Goal: Use online tool/utility: Utilize a website feature to perform a specific function

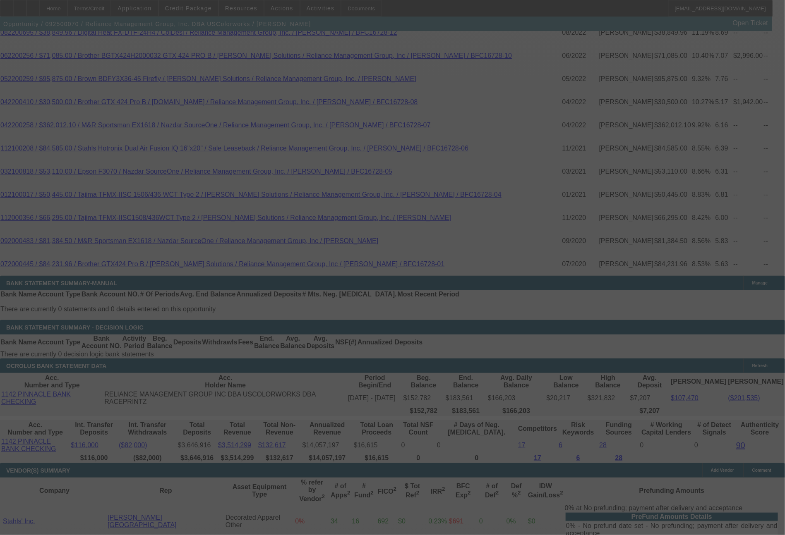
scroll to position [1791, 0]
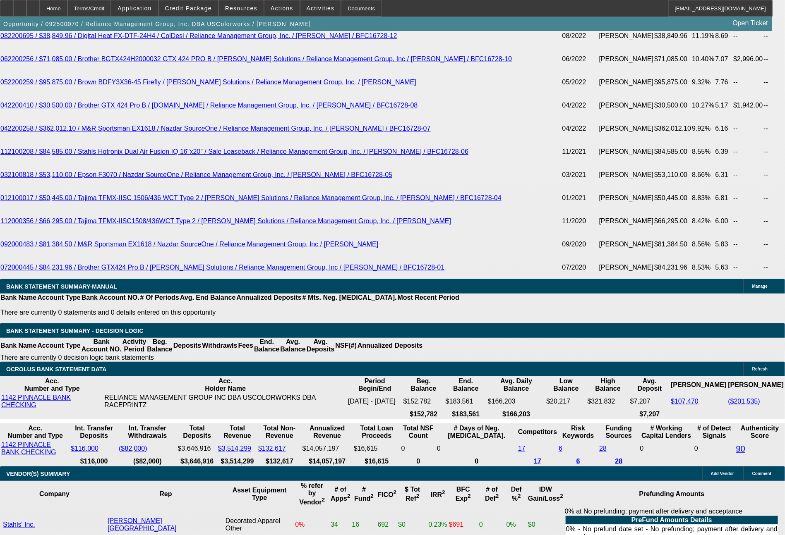
select select "0"
select select "2"
select select "0"
select select "6"
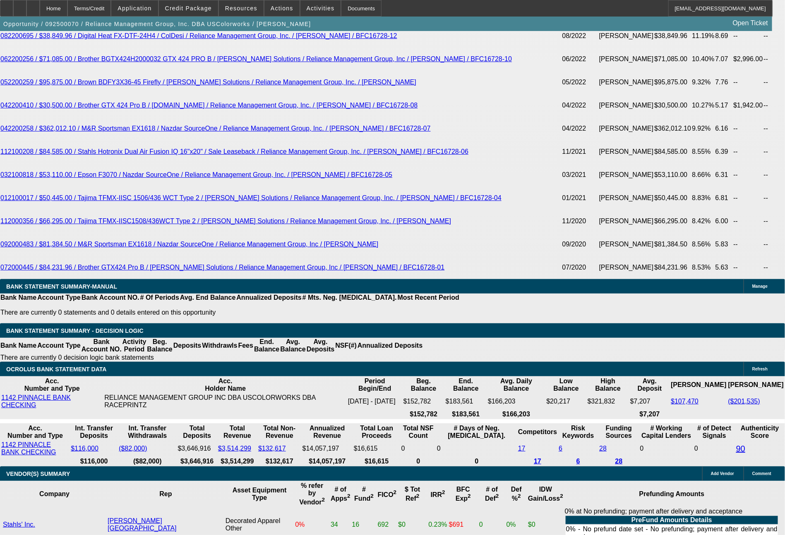
select select "0"
select select "2"
select select "0"
select select "6"
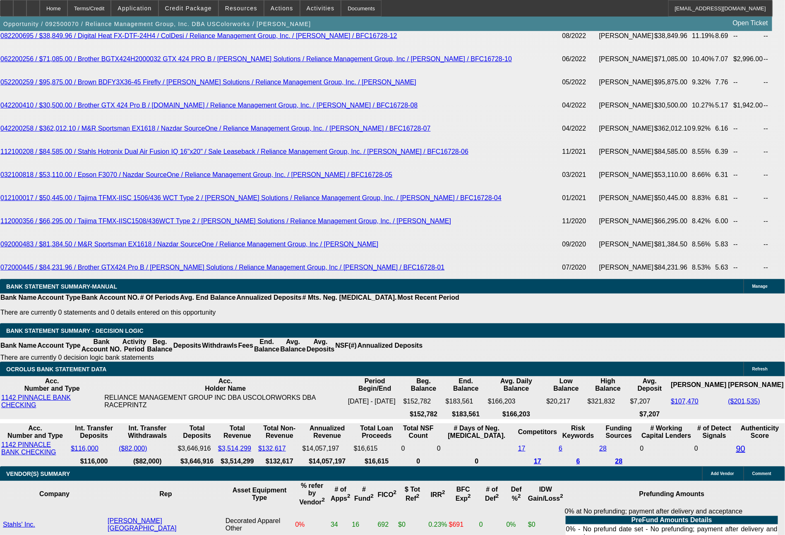
select select "0"
select select "2"
select select "0"
select select "6"
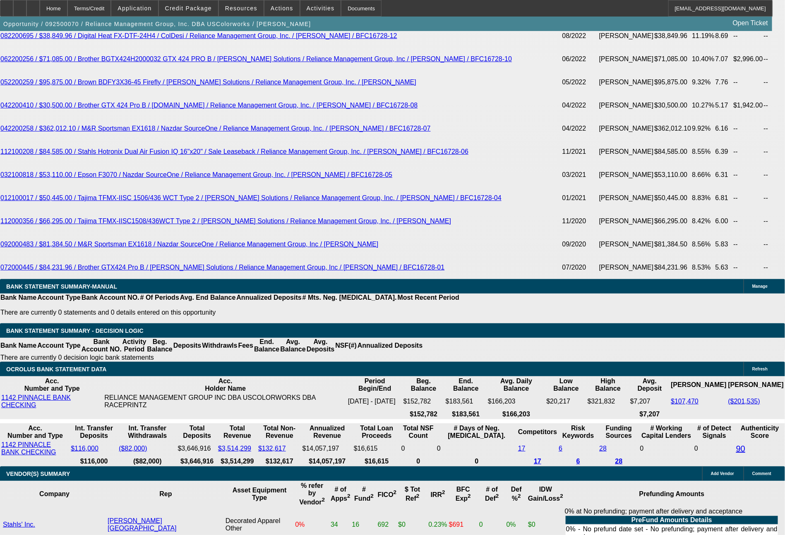
select select "0"
select select "2"
select select "0"
select select "6"
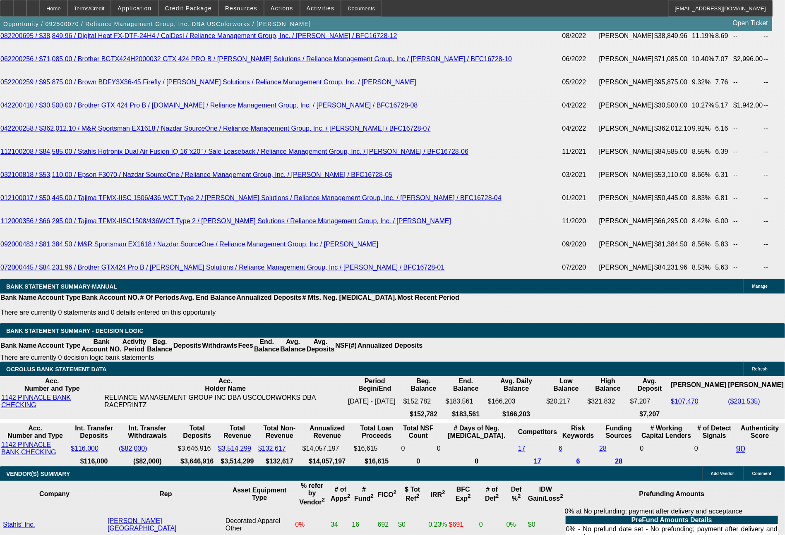
select select "0"
select select "2"
select select "0"
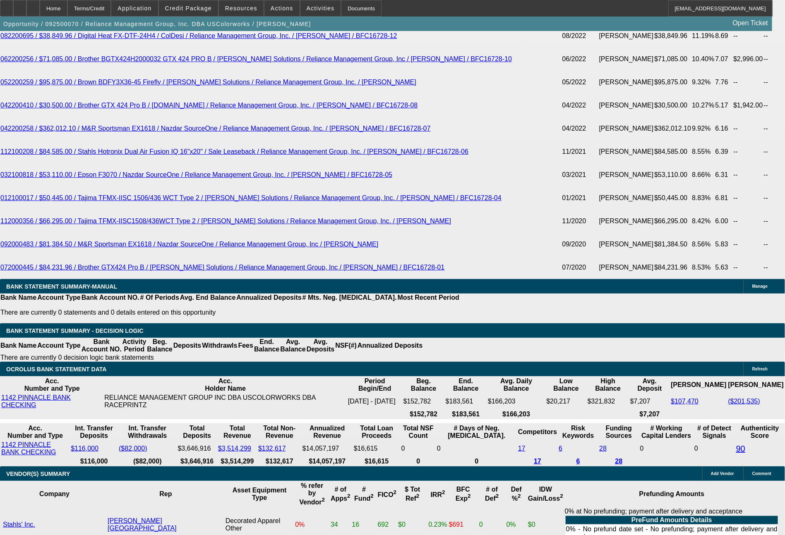
select select "6"
select select "0"
select select "2"
select select "0"
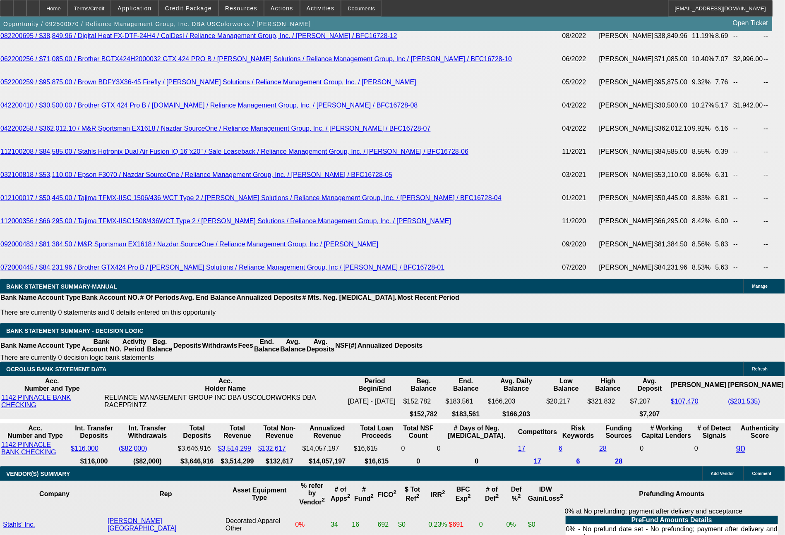
select select "6"
select select "0"
select select "2"
select select "0"
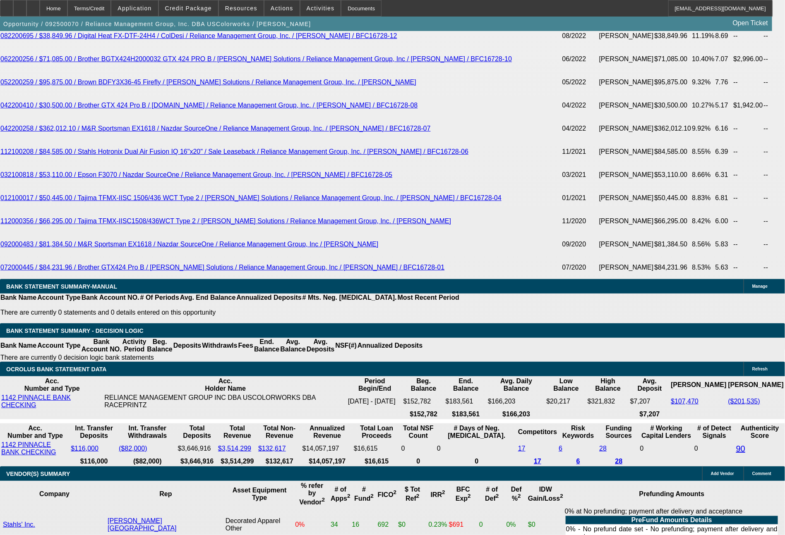
select select "6"
select select "0"
select select "2"
select select "0"
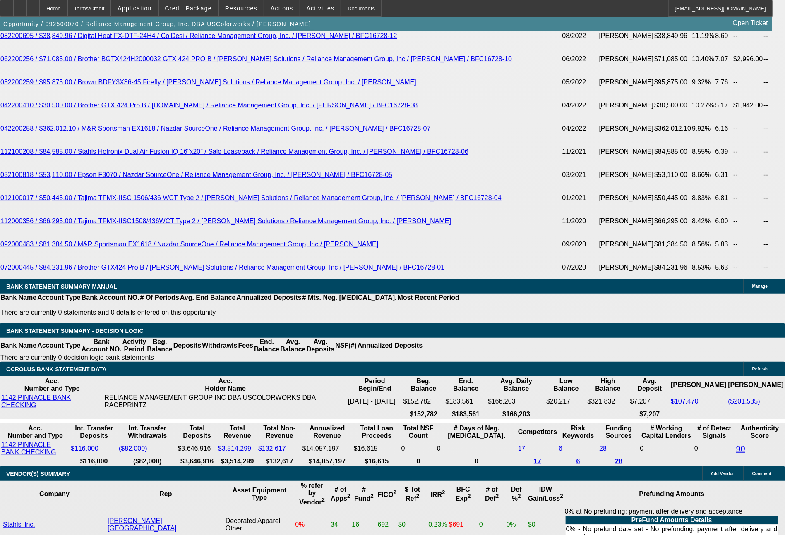
select select "6"
select select "0"
select select "2"
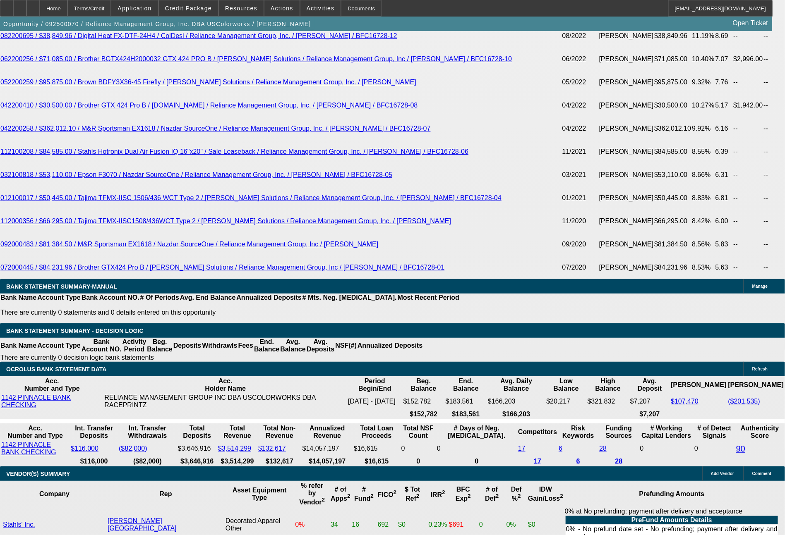
select select "0"
select select "6"
select select "0"
select select "2"
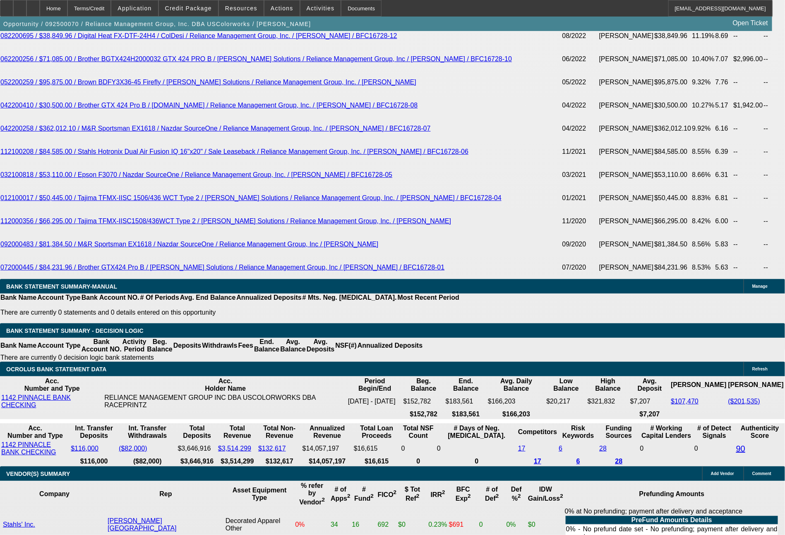
select select "2"
select select "0"
select select "6"
select select "0"
select select "2"
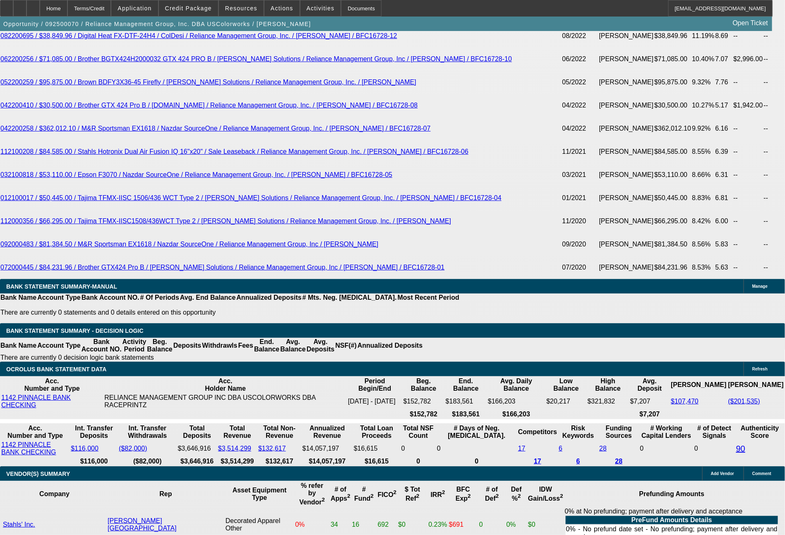
select select "2"
select select "0"
select select "6"
select select "0"
select select "2"
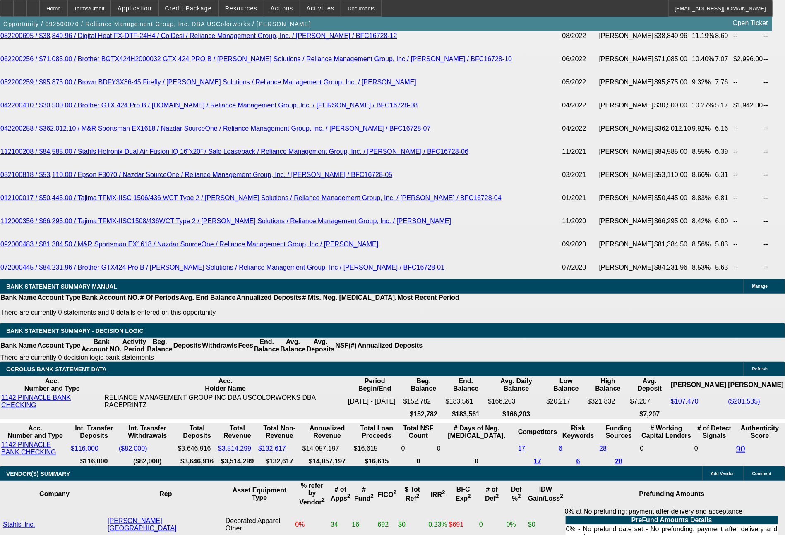
select select "2"
select select "0"
select select "6"
select select "0"
select select "2"
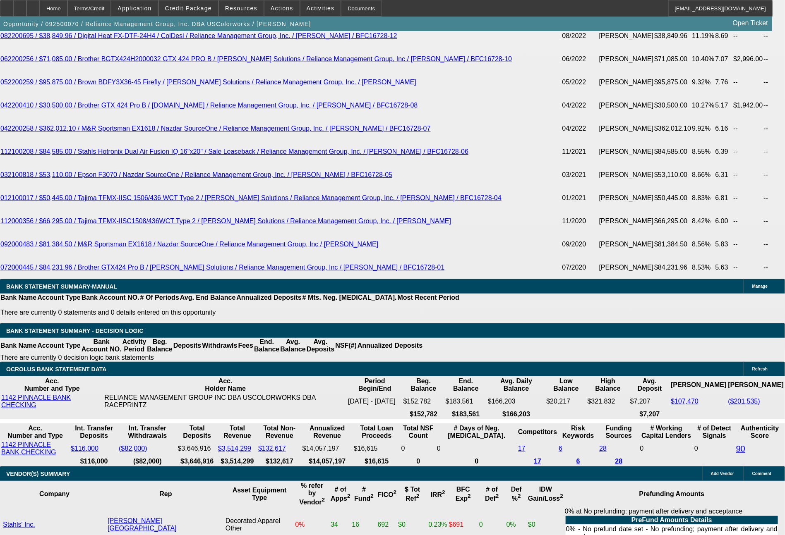
select select "2"
select select "0"
select select "6"
select select "0"
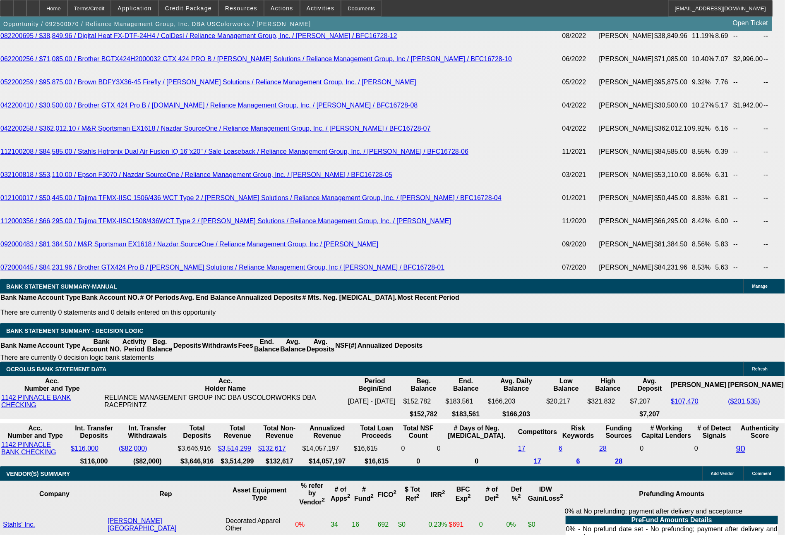
select select "2"
select select "0"
select select "6"
select select "0"
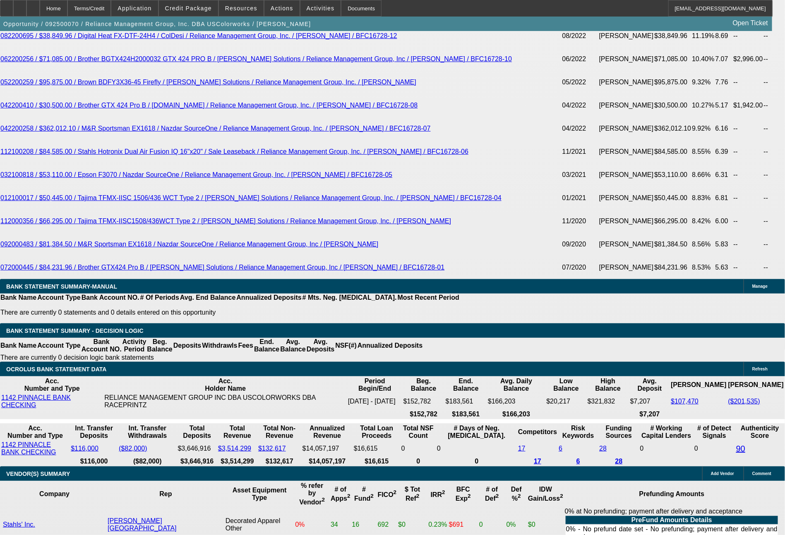
select select "2"
select select "0"
select select "6"
select select "0"
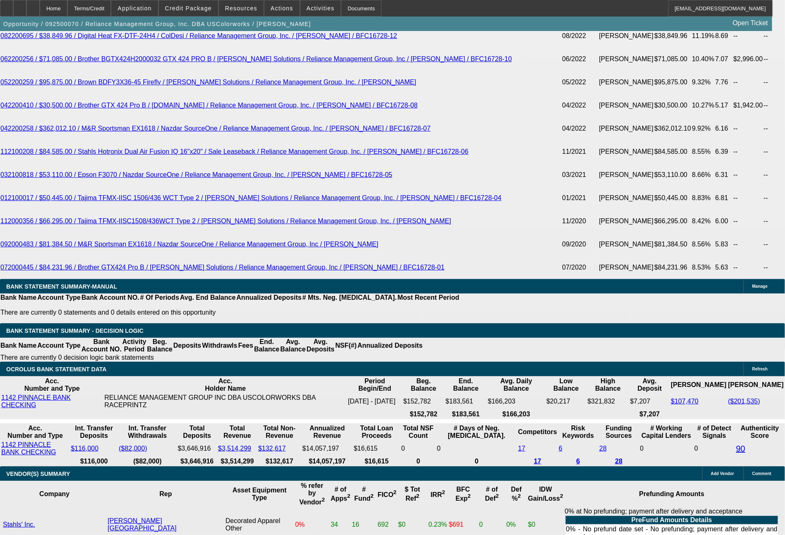
select select "2"
select select "0"
select select "6"
select select "0"
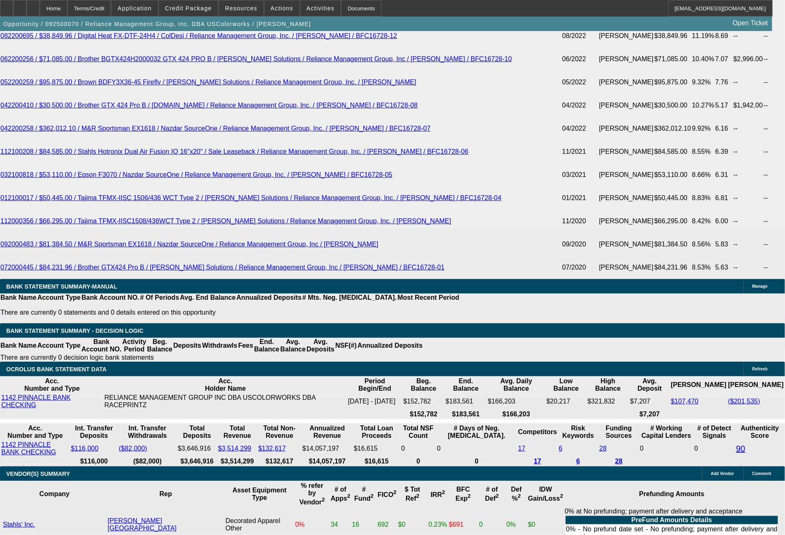
select select "2"
select select "0"
select select "6"
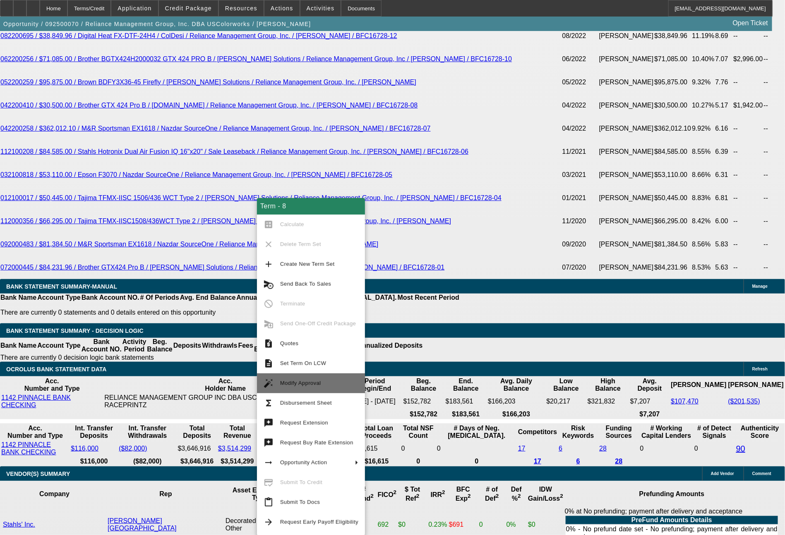
click at [313, 389] on button "auto_fix_high Modify Approval" at bounding box center [311, 383] width 108 height 20
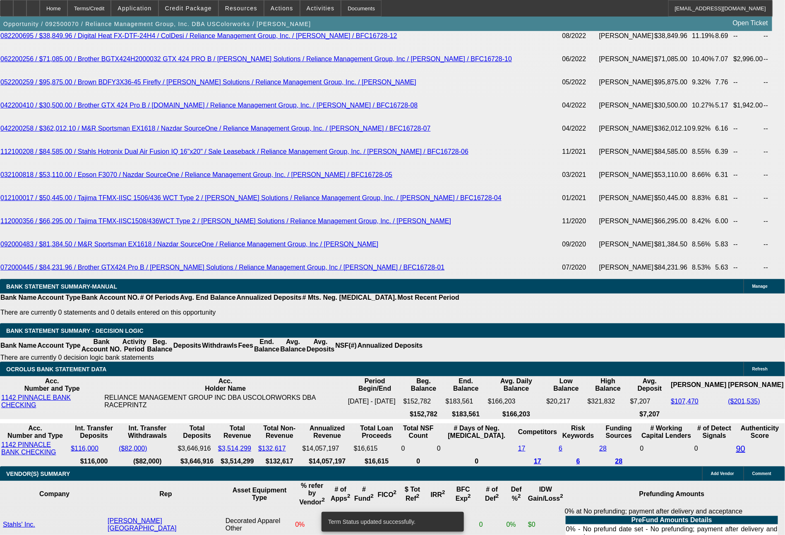
select select "0"
select select "2"
select select "0"
select select "6"
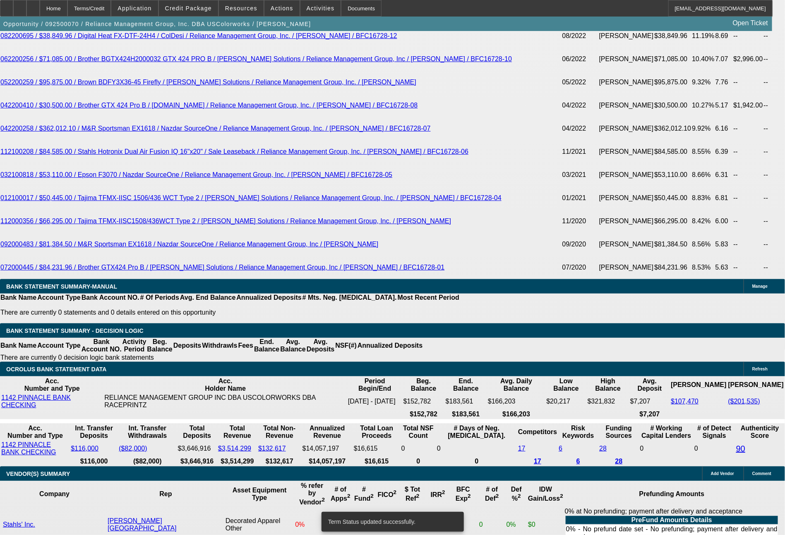
select select "0"
select select "2"
select select "0"
select select "6"
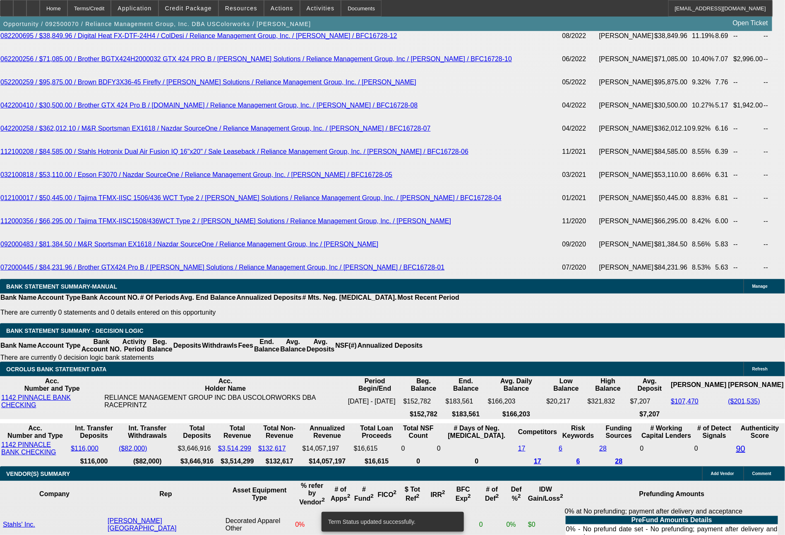
select select "0"
select select "2"
select select "0"
select select "6"
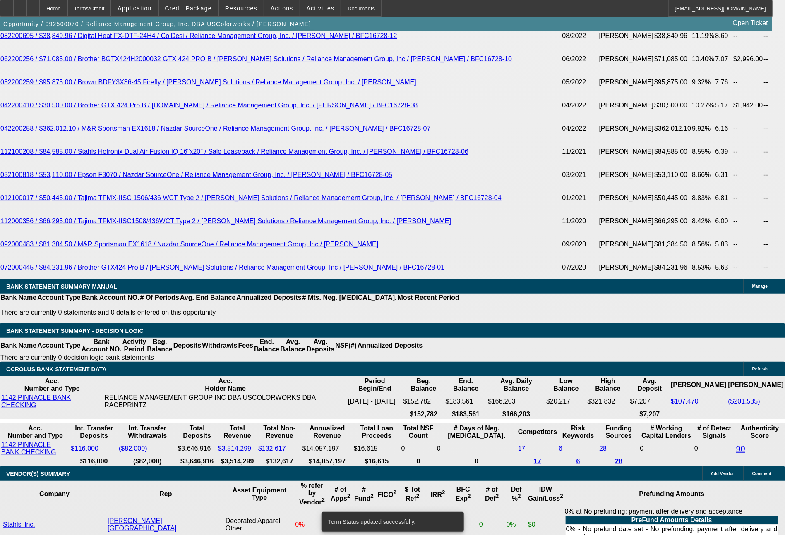
select select "0"
select select "2"
select select "0"
select select "6"
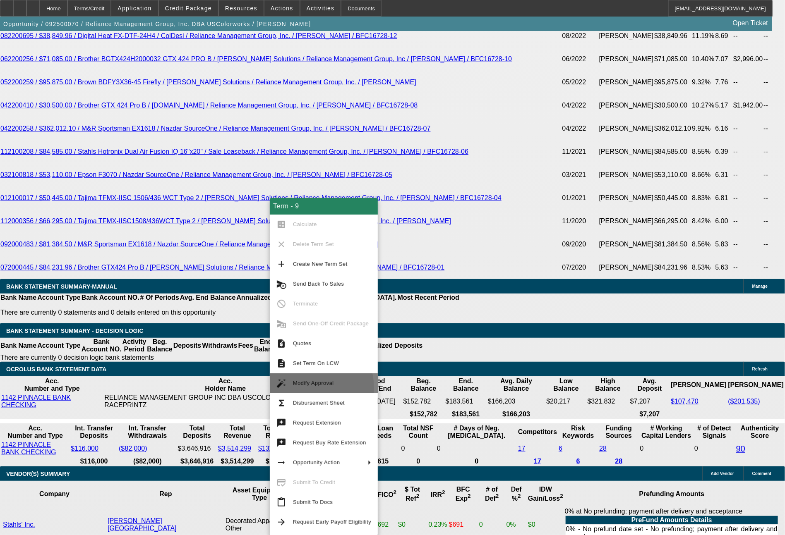
click at [304, 388] on button "auto_fix_high Modify Approval" at bounding box center [324, 383] width 108 height 20
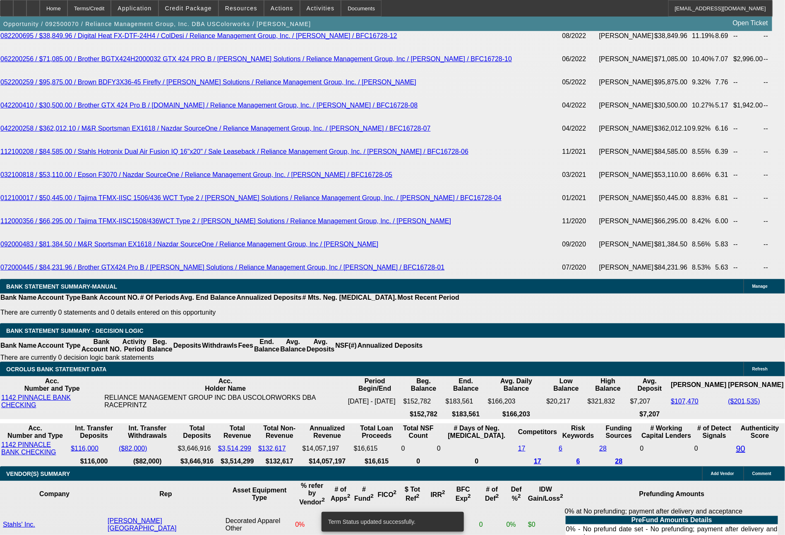
select select "0"
select select "2"
select select "0"
select select "6"
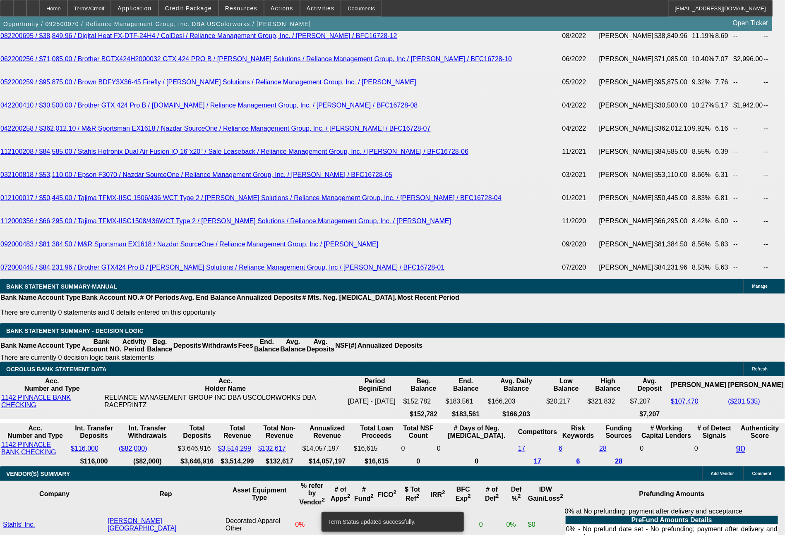
select select "0"
select select "2"
select select "0"
select select "6"
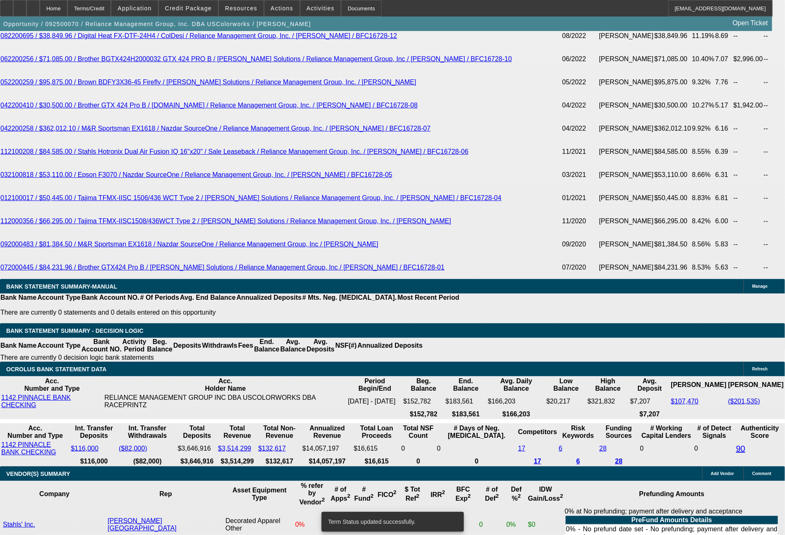
select select "0"
select select "2"
select select "0"
select select "6"
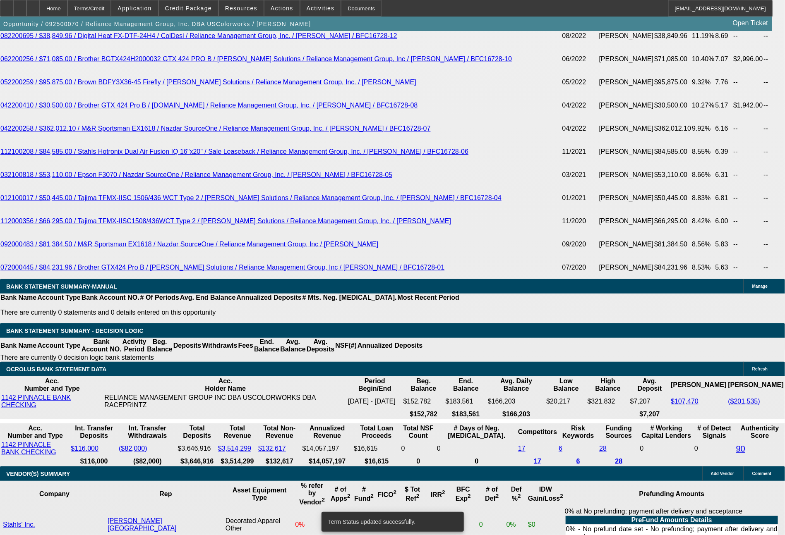
select select "0"
select select "2"
select select "0"
select select "6"
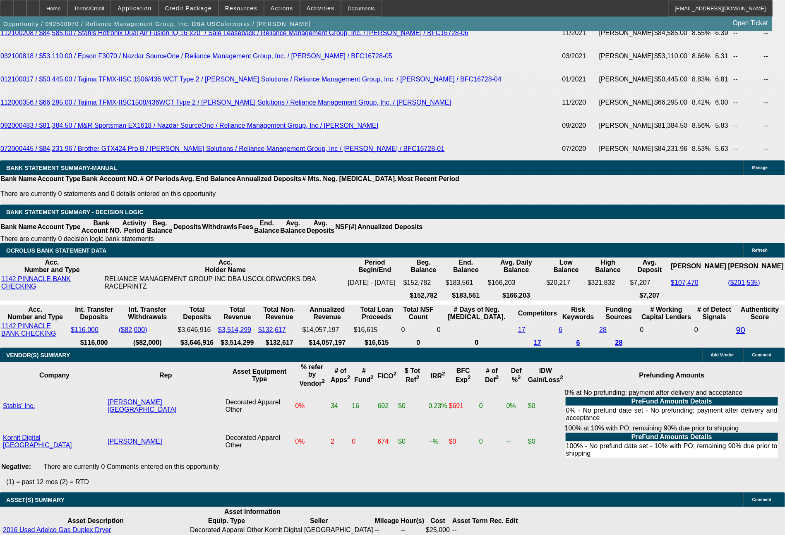
scroll to position [1915, 0]
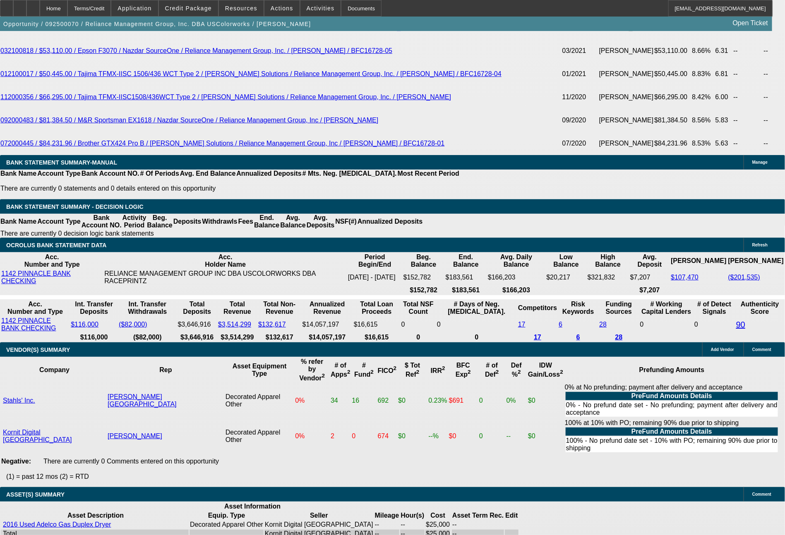
drag, startPoint x: 215, startPoint y: 238, endPoint x: 266, endPoint y: 249, distance: 51.9
type input "10"
type input "$20.00"
type input "UNKNOWN"
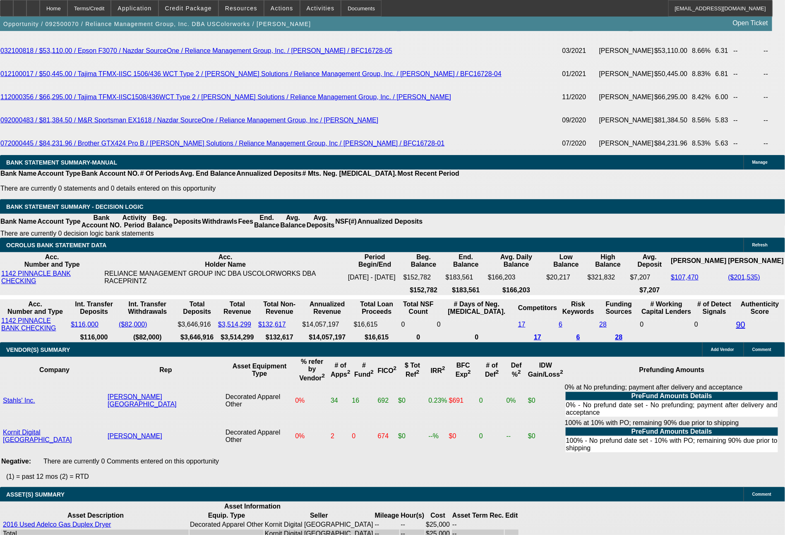
type input "1048"
type input "11"
type input "$2,096.00"
type input "104"
type input "$208.00"
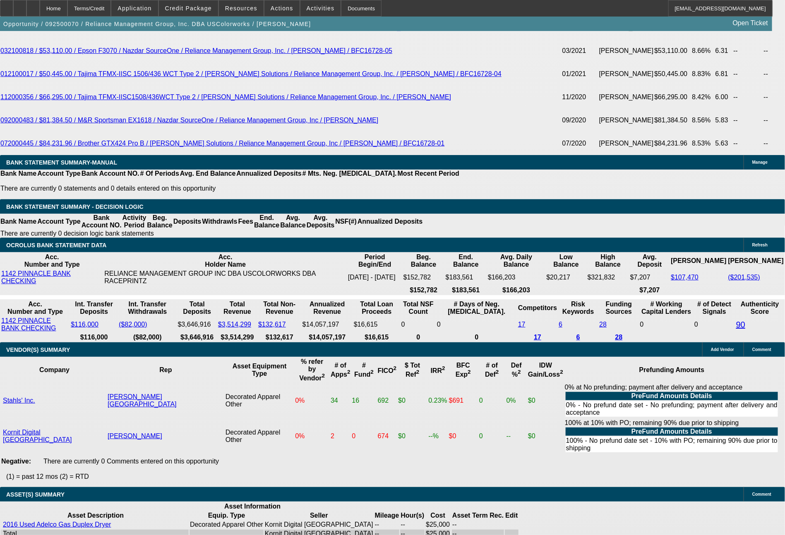
type input "1046"
type input "10.9"
type input "$2,092.00"
type input "104"
type input "$208.00"
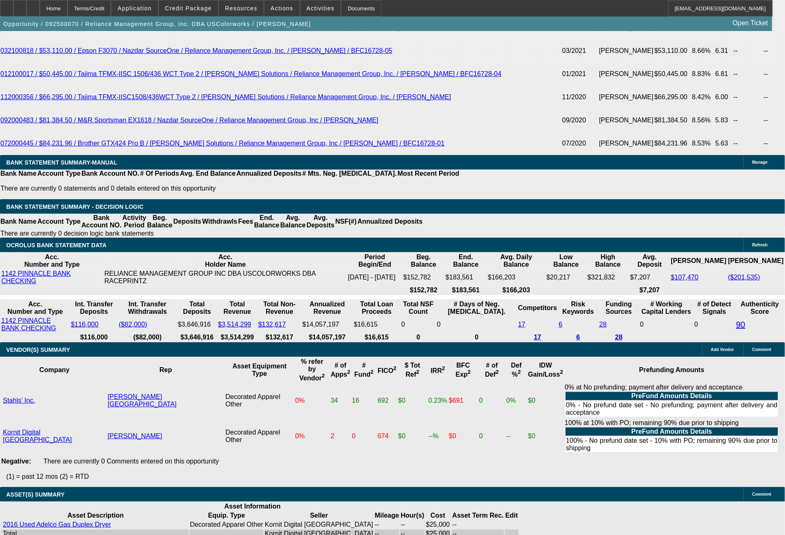
type input "1047"
type input "11"
type input "$2,094.00"
type input "104"
type input "$208.00"
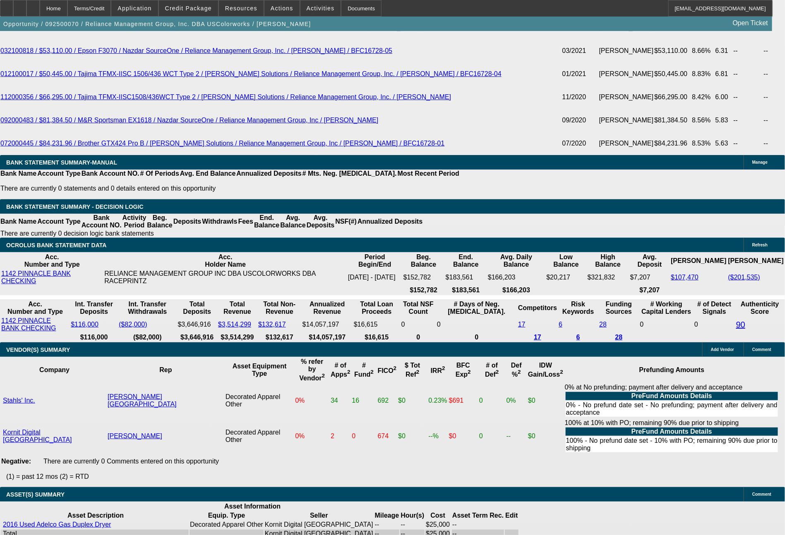
type input "1046"
type input "10.9"
type input "$2,092.00"
type input "1046.1"
type input "$2,092.20"
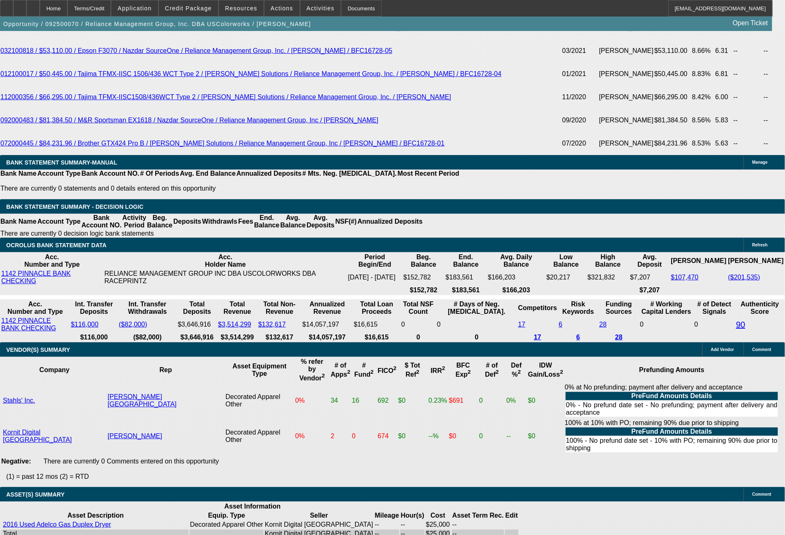
type input "1046.13"
type input "$2,092.26"
type input "$1,046.13"
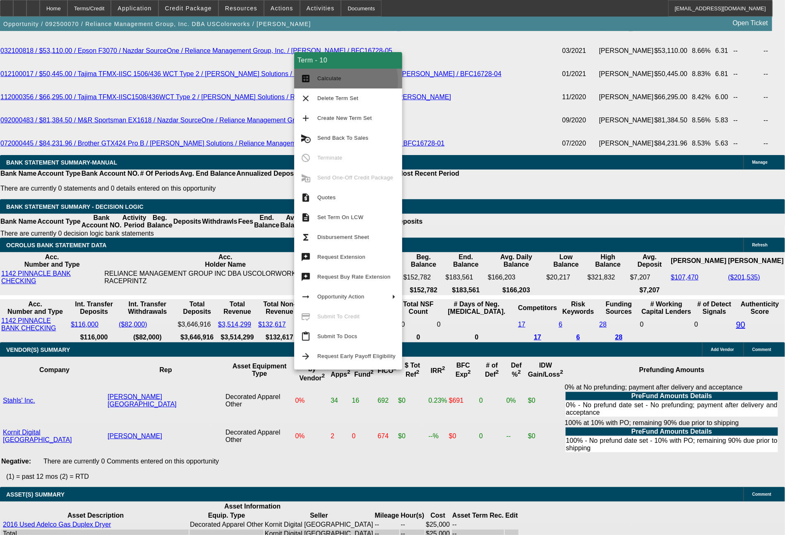
click at [340, 81] on span "Calculate" at bounding box center [356, 79] width 78 height 10
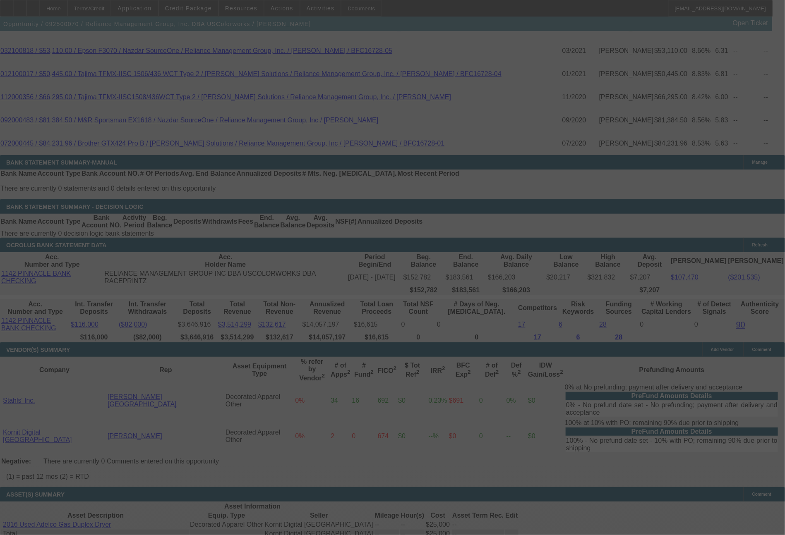
select select "0"
select select "2"
select select "0"
select select "6"
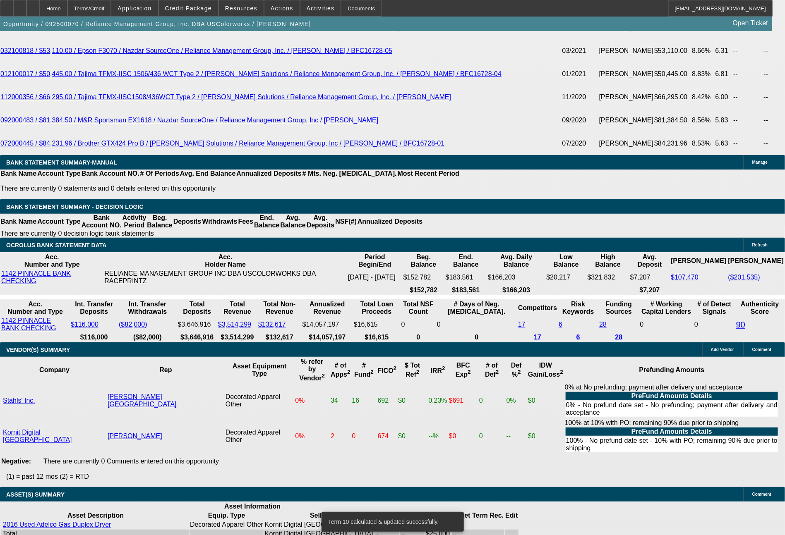
drag, startPoint x: 124, startPoint y: 236, endPoint x: 163, endPoint y: 242, distance: 38.9
type input "1"
type input "$2.00"
type input "UNKNOWN"
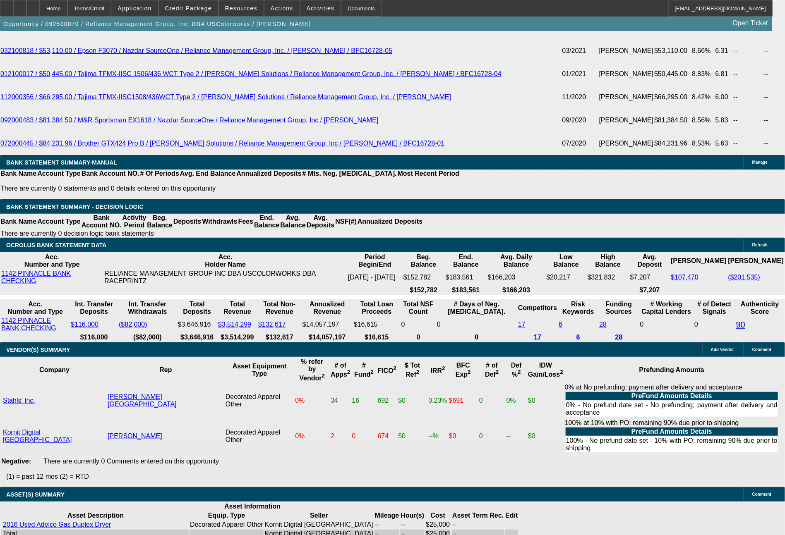
type input "1333"
type input "11.3"
type input "$2,666.00"
type input "1333.7"
type input "11.4"
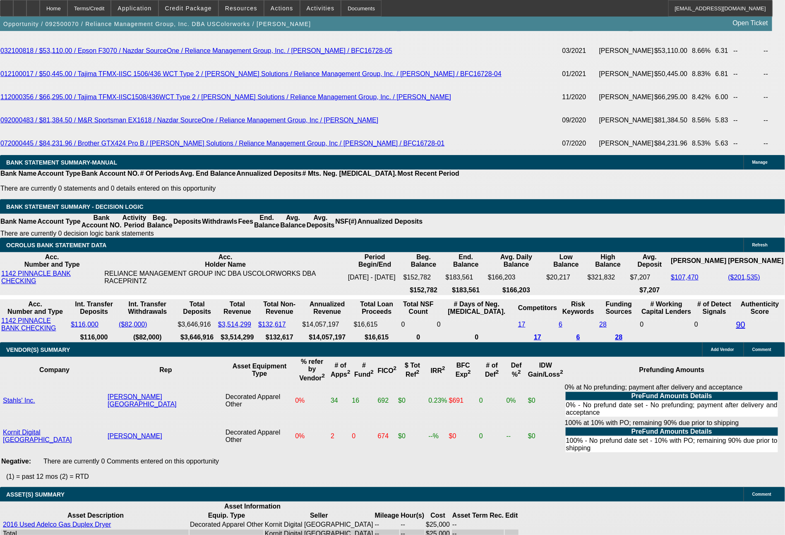
type input "$2,667.40"
type input "1333.74"
type input "$2,667.48"
type input "$1,333.74"
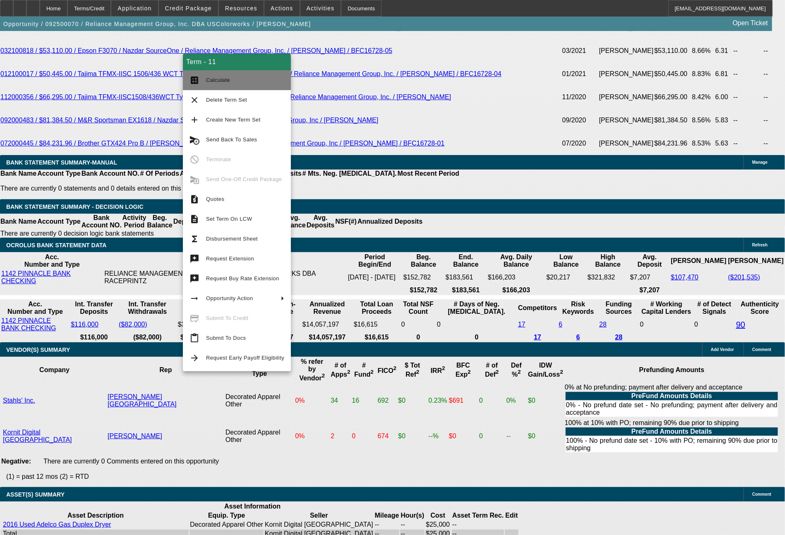
click at [210, 83] on span "Calculate" at bounding box center [218, 80] width 24 height 6
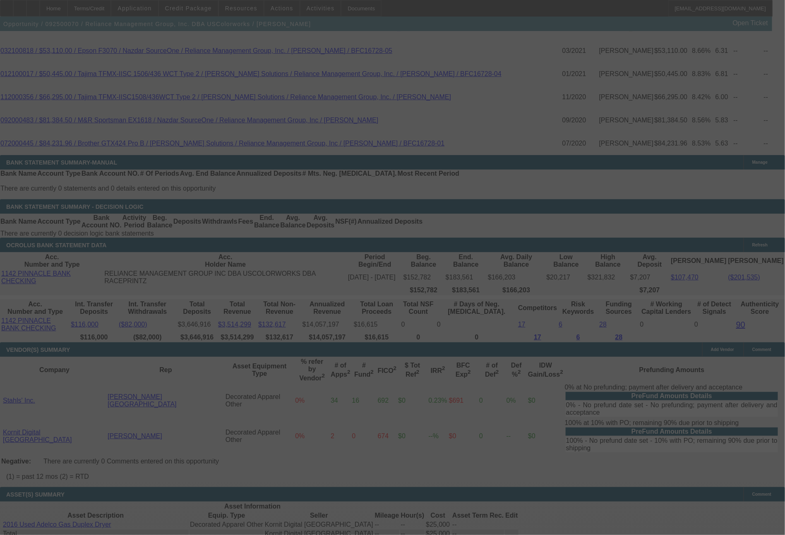
select select "0"
select select "2"
select select "0"
select select "6"
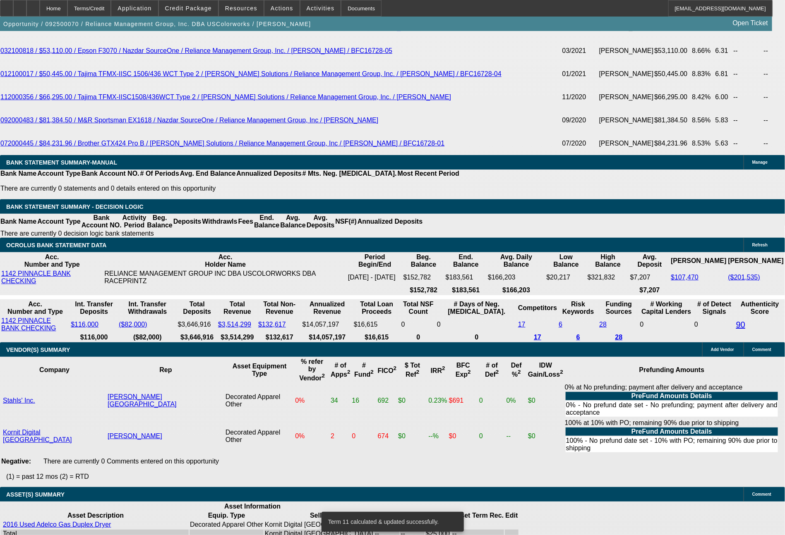
drag, startPoint x: 120, startPoint y: 235, endPoint x: 170, endPoint y: 238, distance: 49.7
type input "13"
type input "$2.00"
type input "UNKNOWN"
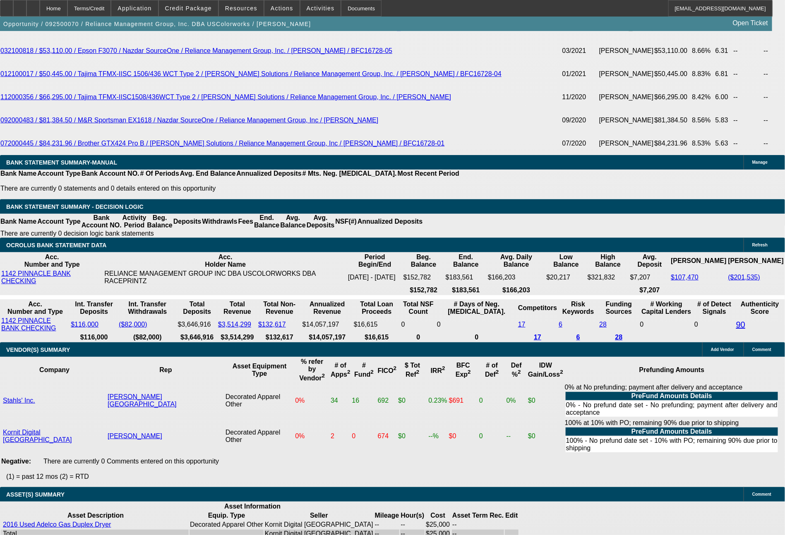
type input "1336"
type input "11.5"
type input "$2,672.00"
type input "1336.17"
type input "$2,672.34"
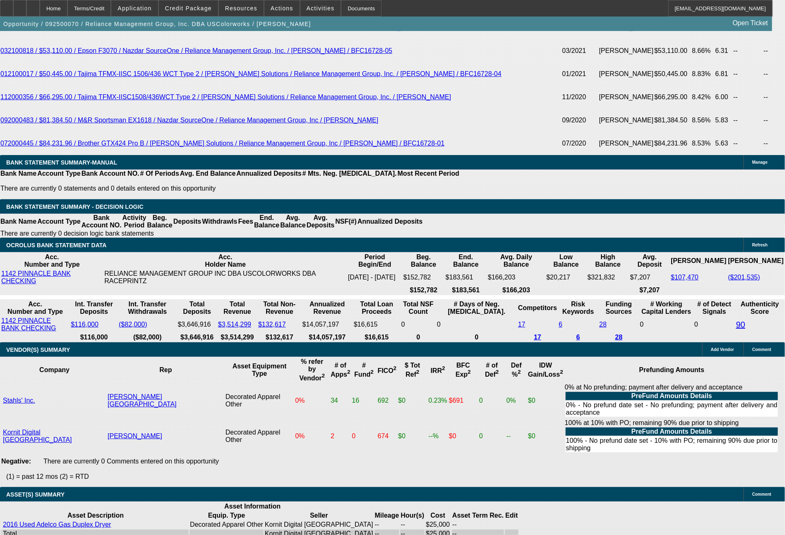
type input "$1,336.17"
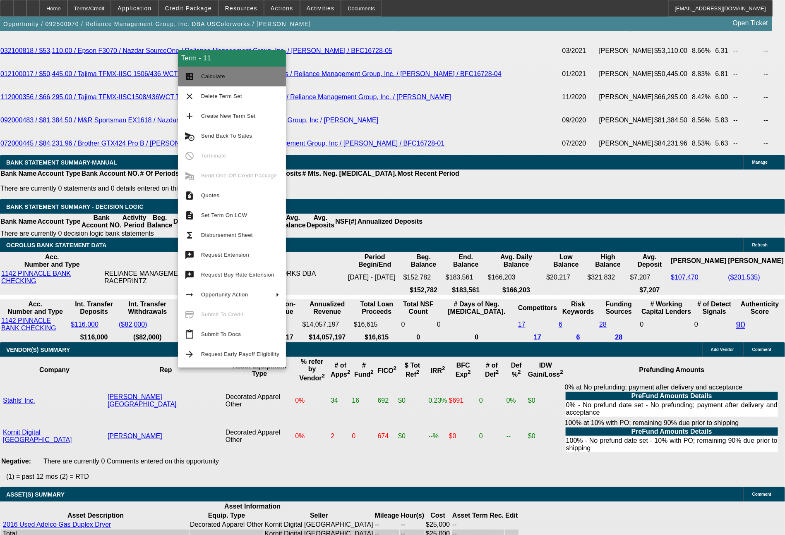
click at [211, 77] on span "Calculate" at bounding box center [213, 76] width 24 height 6
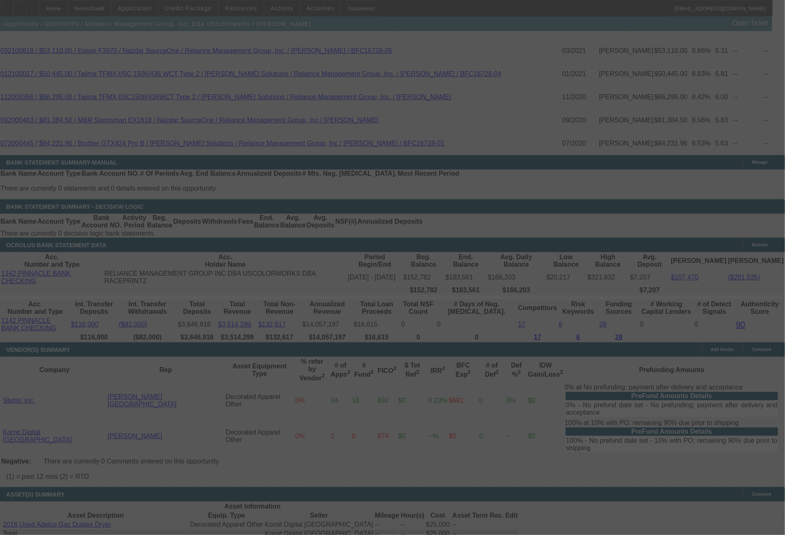
select select "0"
select select "2"
select select "0"
select select "6"
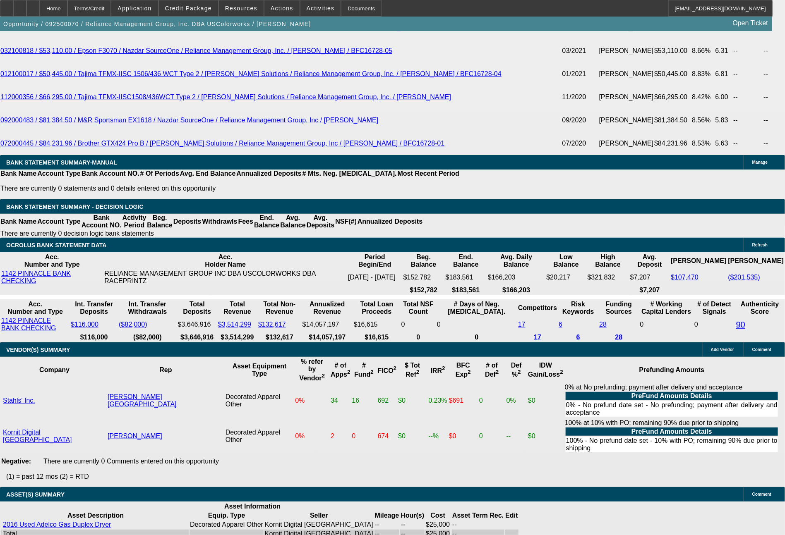
drag, startPoint x: 227, startPoint y: 242, endPoint x: 261, endPoint y: 243, distance: 33.1
type input "1"
type input "$2.00"
type input "UNKNOWN"
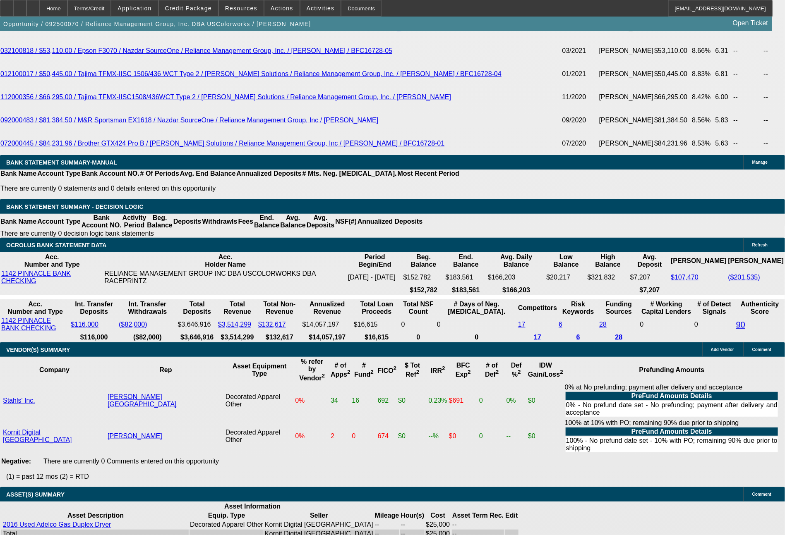
type input "1044"
type input "$2,088.00"
type input "10.8"
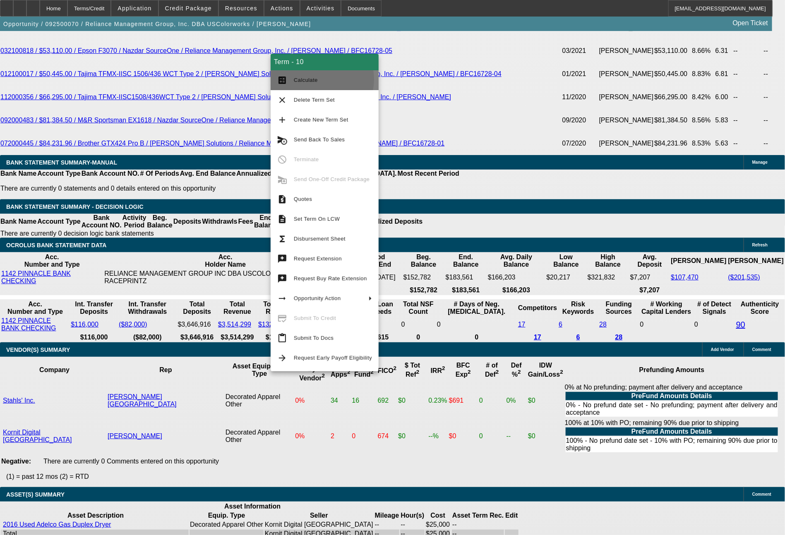
click at [316, 79] on span "Calculate" at bounding box center [333, 80] width 78 height 10
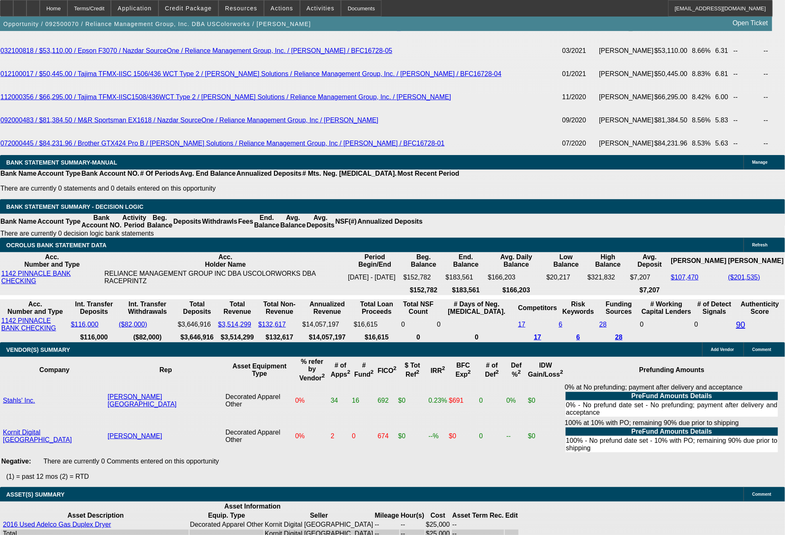
drag, startPoint x: 226, startPoint y: 242, endPoint x: 261, endPoint y: 236, distance: 35.7
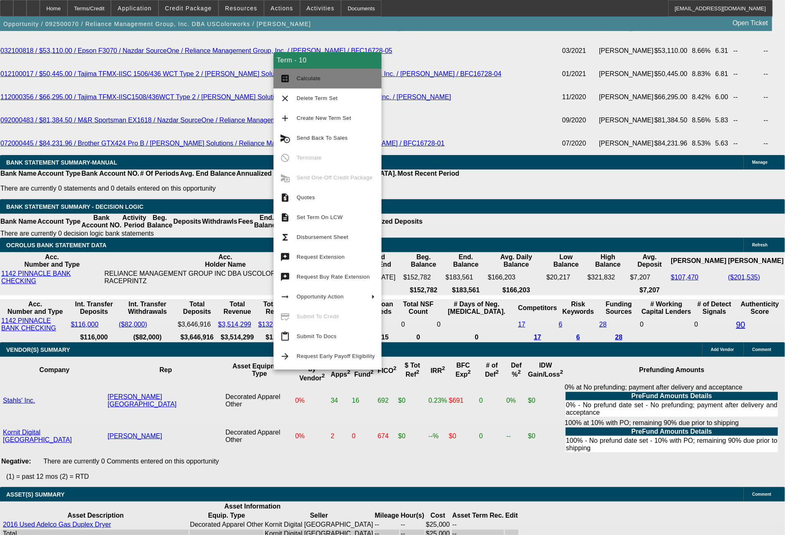
click at [301, 83] on span "Calculate" at bounding box center [336, 79] width 78 height 10
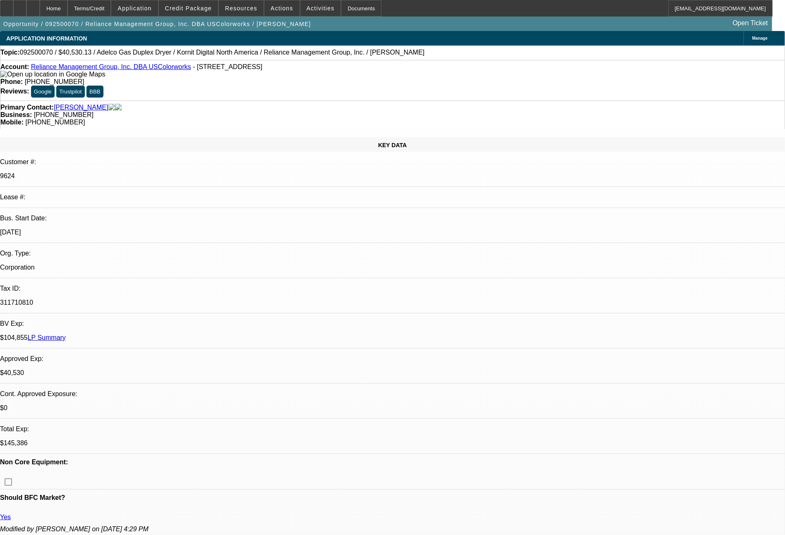
select select "0"
select select "2"
select select "0"
select select "6"
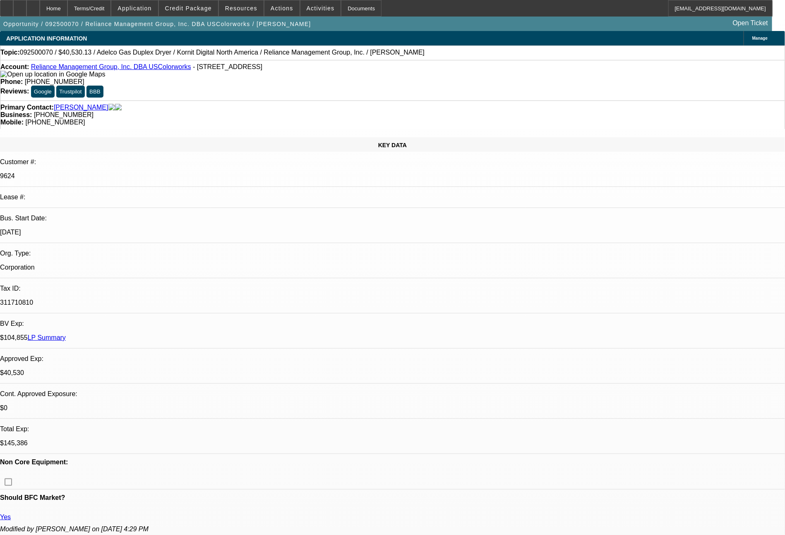
select select "0"
select select "2"
select select "0"
select select "6"
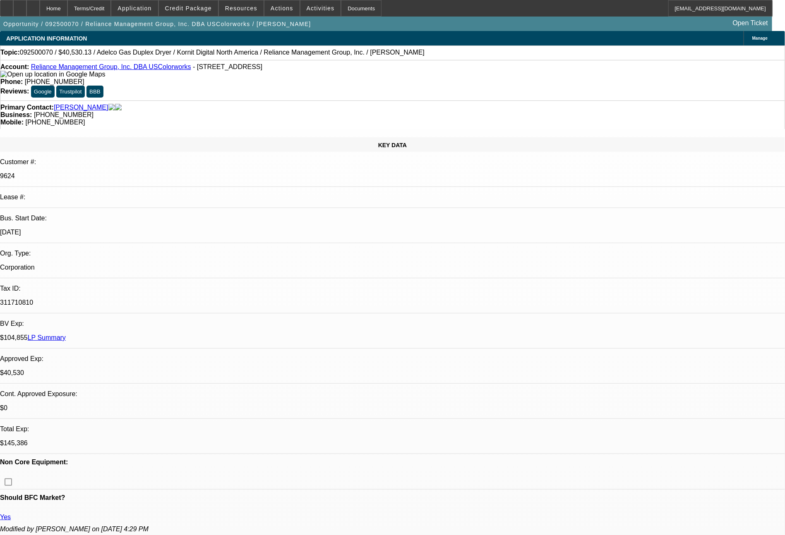
select select "0"
select select "2"
select select "0"
select select "6"
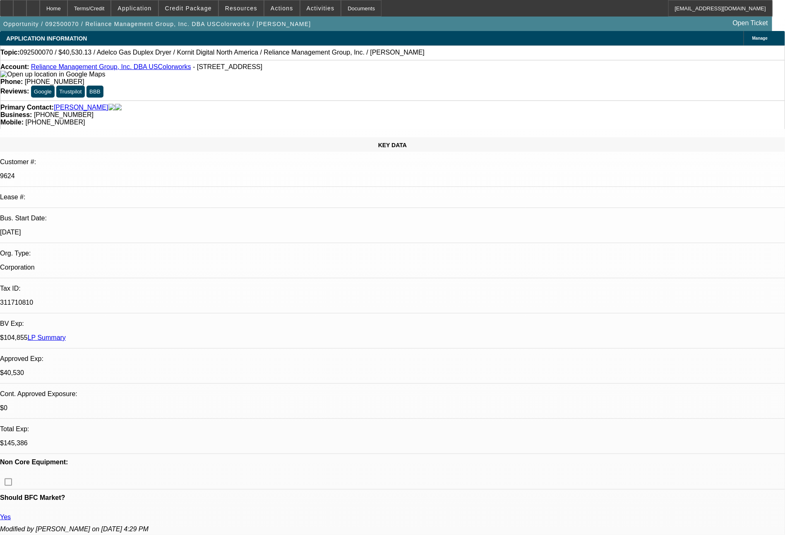
select select "0"
select select "2"
select select "0"
select select "6"
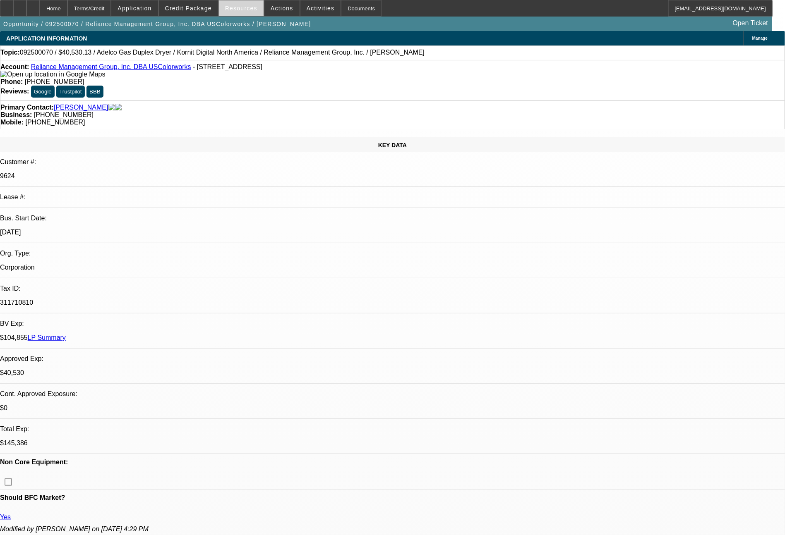
click at [232, 9] on span "Resources" at bounding box center [241, 8] width 32 height 7
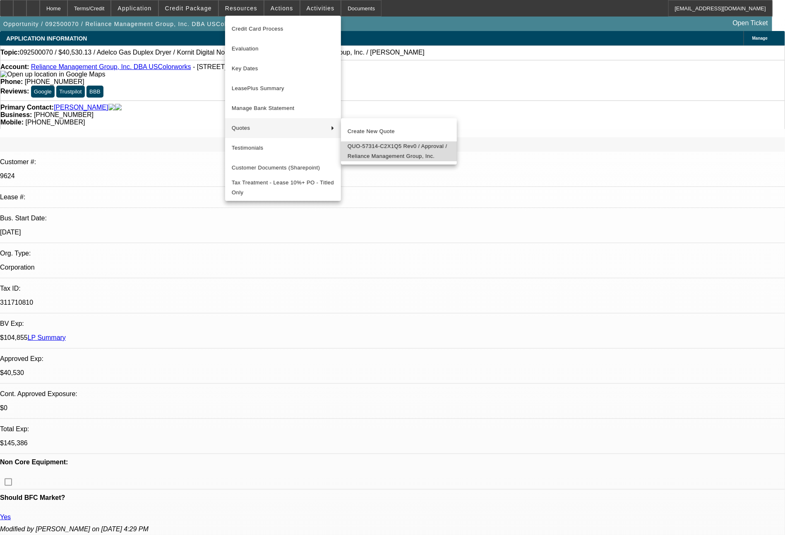
click at [377, 146] on span "QUO-57314-C2X1Q5 Rev0 / Approval / Reliance Management Group, Inc." at bounding box center [398, 151] width 103 height 20
